Goal: Check status: Check status

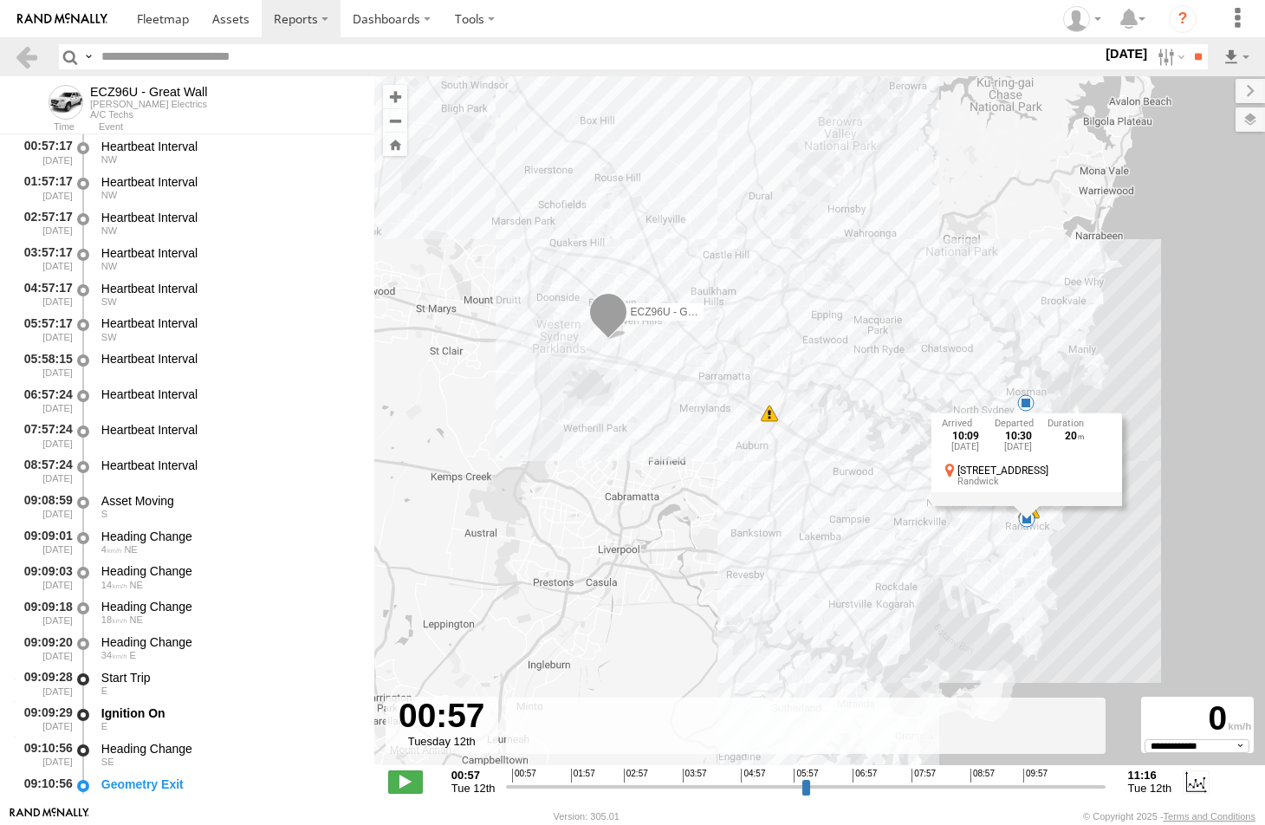
select select "**********"
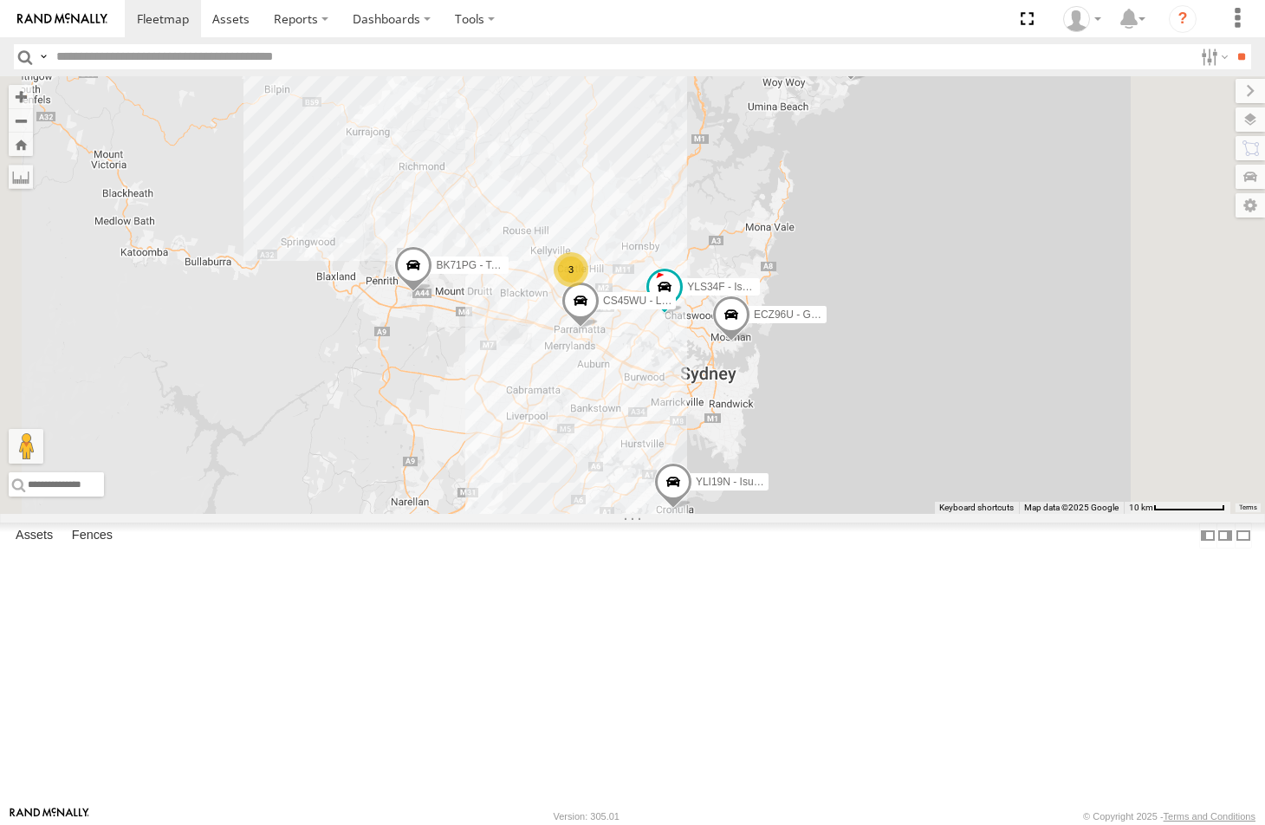
click at [692, 510] on span at bounding box center [673, 486] width 38 height 47
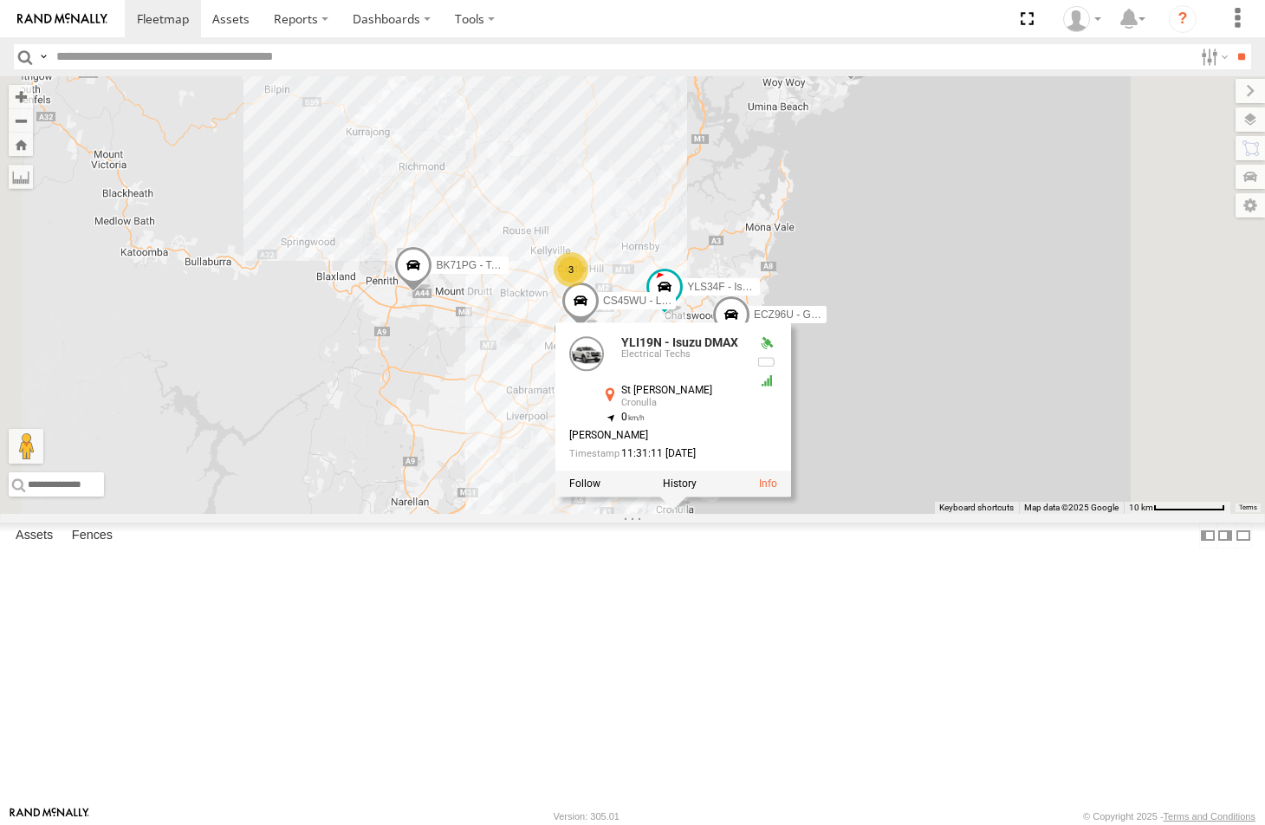
click at [1068, 514] on div "YLI19N - Isuzu DMAX ECZ96U - Great Wall 3 CS45WU - LDV YLI01U - Isuzu DMAX BK71…" at bounding box center [632, 295] width 1265 height 438
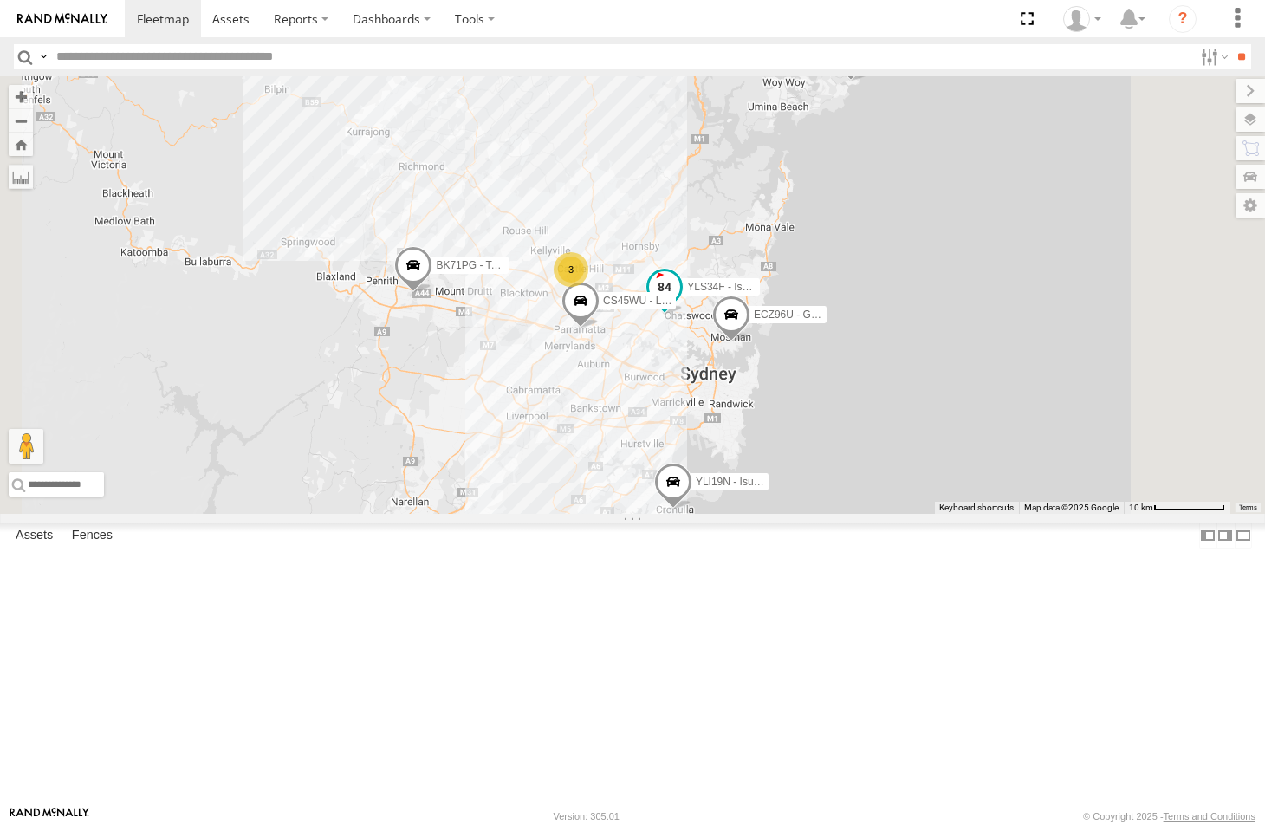
click at [680, 302] on span at bounding box center [664, 286] width 31 height 31
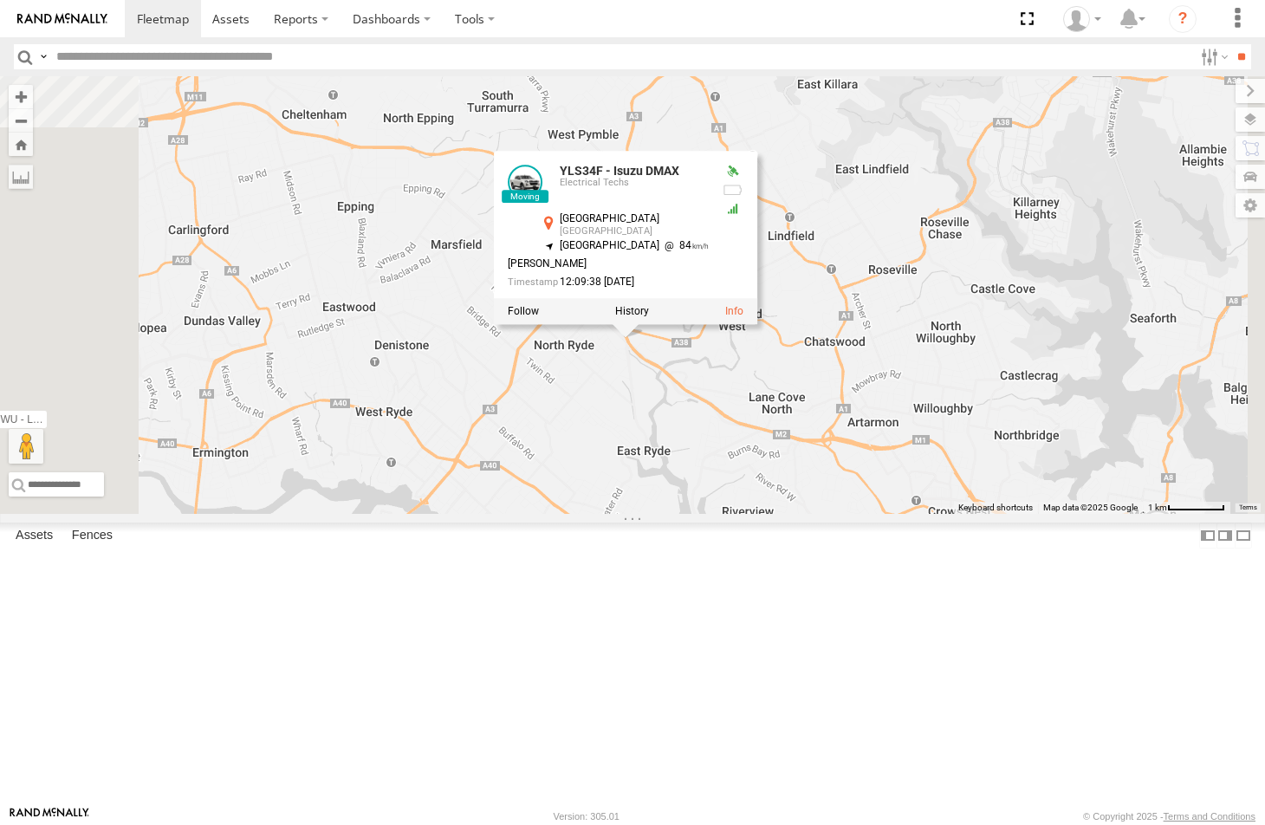
click at [869, 497] on div "YLI19N - Isuzu DMAX ECZ96U - Great Wall CS45WU - LDV YLI01U - Isuzu DMAX BK71PG…" at bounding box center [632, 295] width 1265 height 438
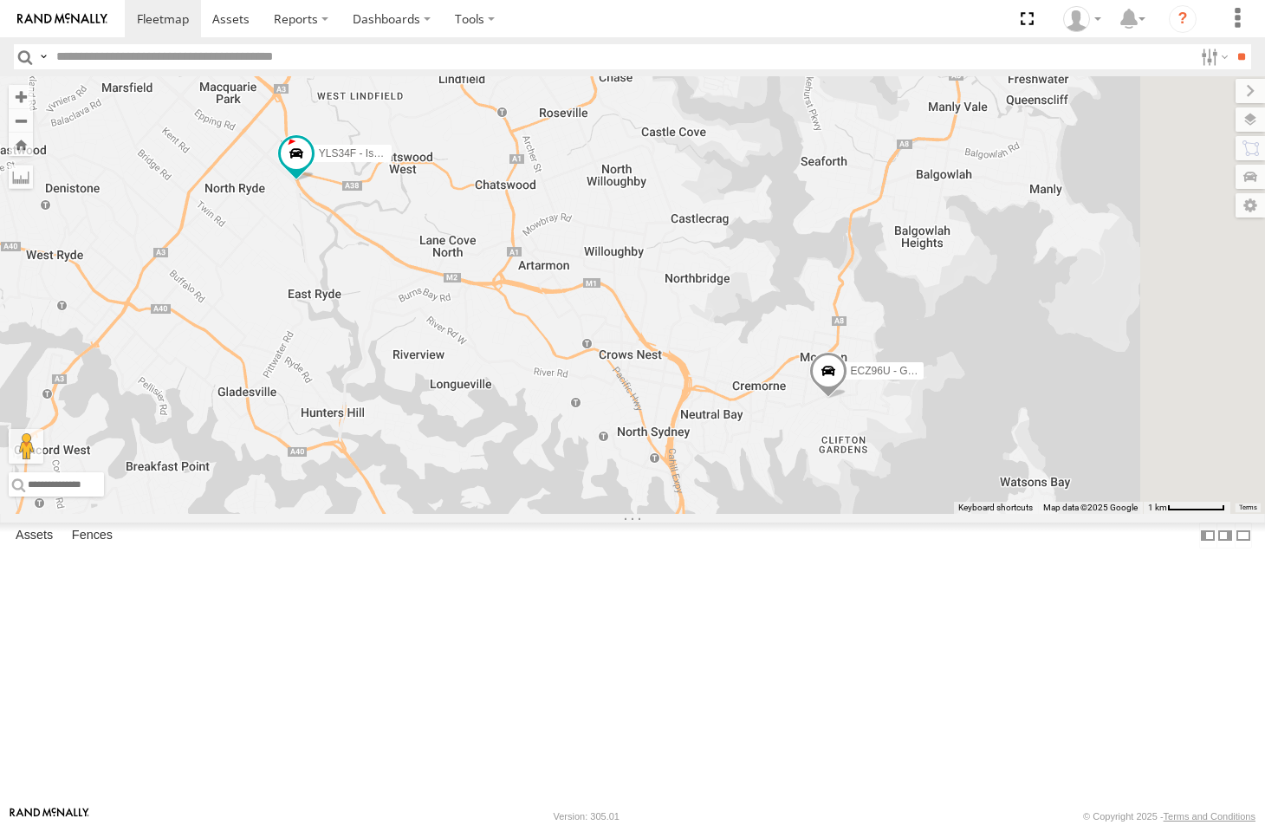
drag, startPoint x: 977, startPoint y: 533, endPoint x: 648, endPoint y: 371, distance: 367.0
click at [648, 371] on div "YLI19N - Isuzu DMAX ECZ96U - Great Wall CS45WU - LDV YLI01U - Isuzu DMAX BK71PG…" at bounding box center [632, 295] width 1265 height 438
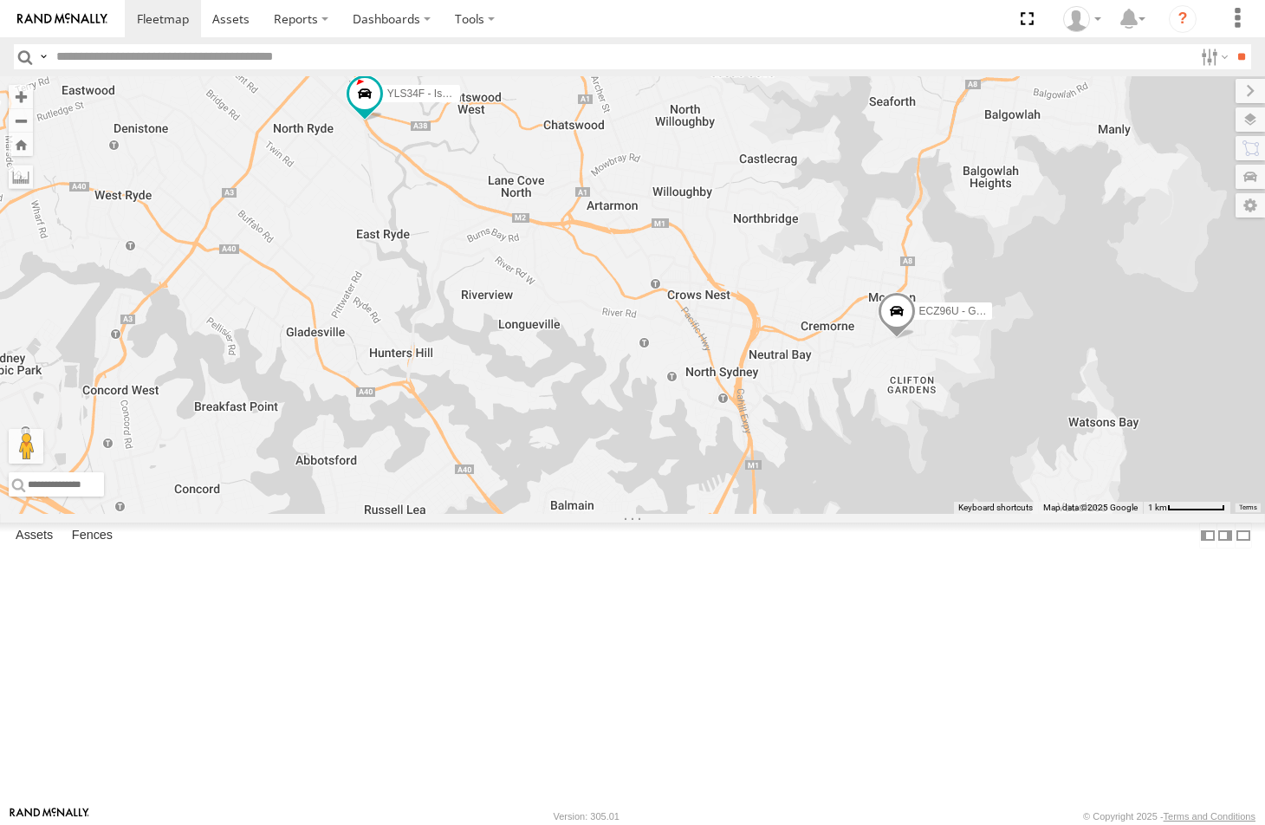
drag, startPoint x: 765, startPoint y: 564, endPoint x: 838, endPoint y: 497, distance: 98.7
click at [838, 497] on div "YLI19N - Isuzu DMAX ECZ96U - Great Wall CS45WU - LDV YLI01U - Isuzu DMAX BK71PG…" at bounding box center [632, 295] width 1265 height 438
